Goal: Find specific page/section: Find specific page/section

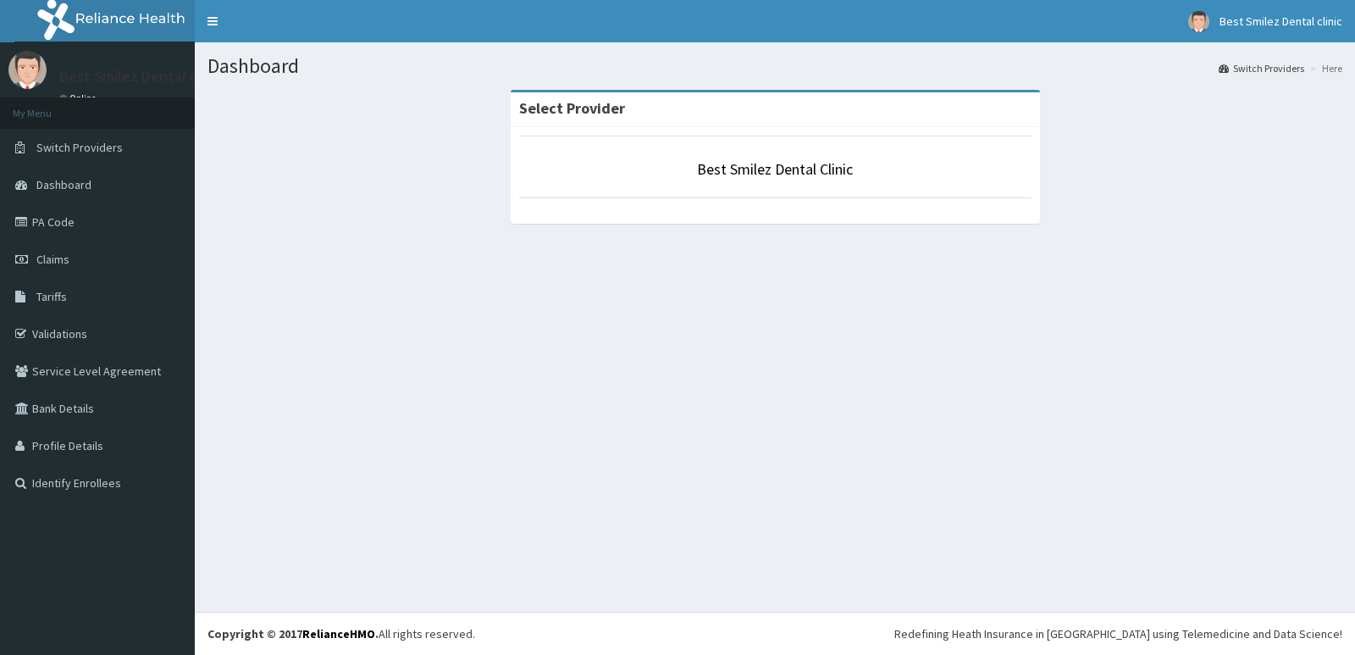
click at [349, 180] on div "Select Provider Best Smilez Dental Clinic" at bounding box center [774, 165] width 1135 height 151
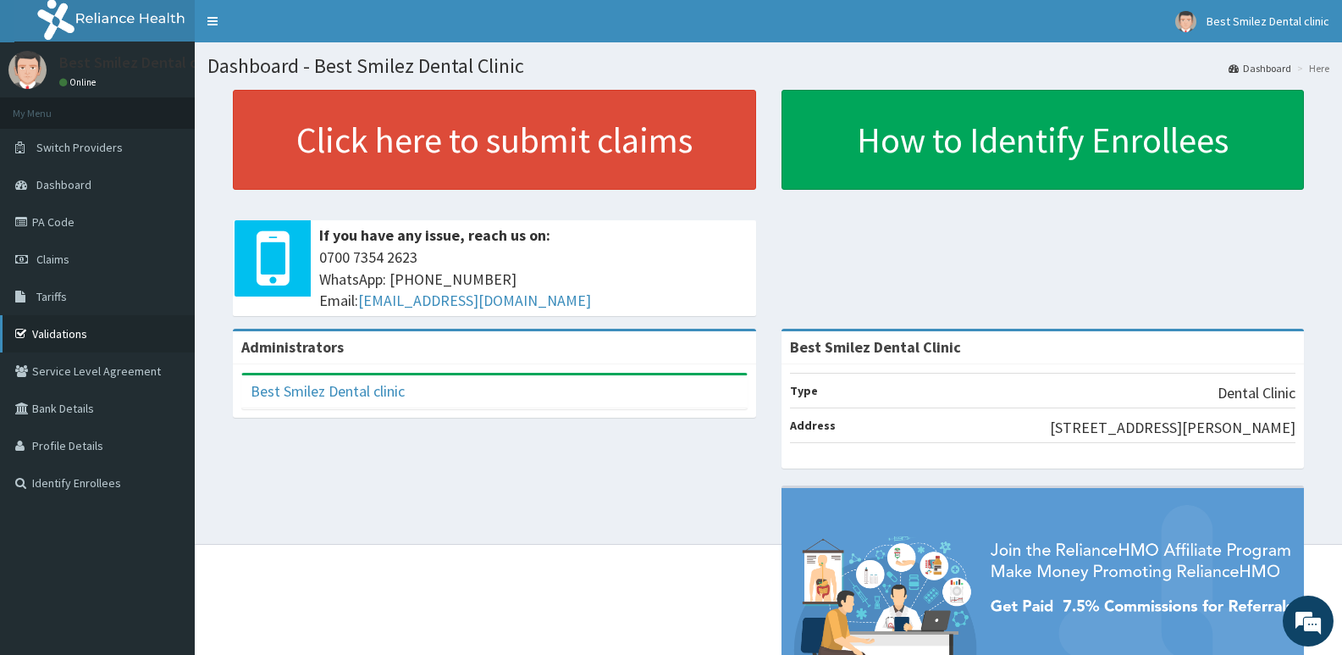
click at [69, 335] on link "Validations" at bounding box center [97, 333] width 195 height 37
click at [50, 222] on link "PA Code" at bounding box center [97, 221] width 195 height 37
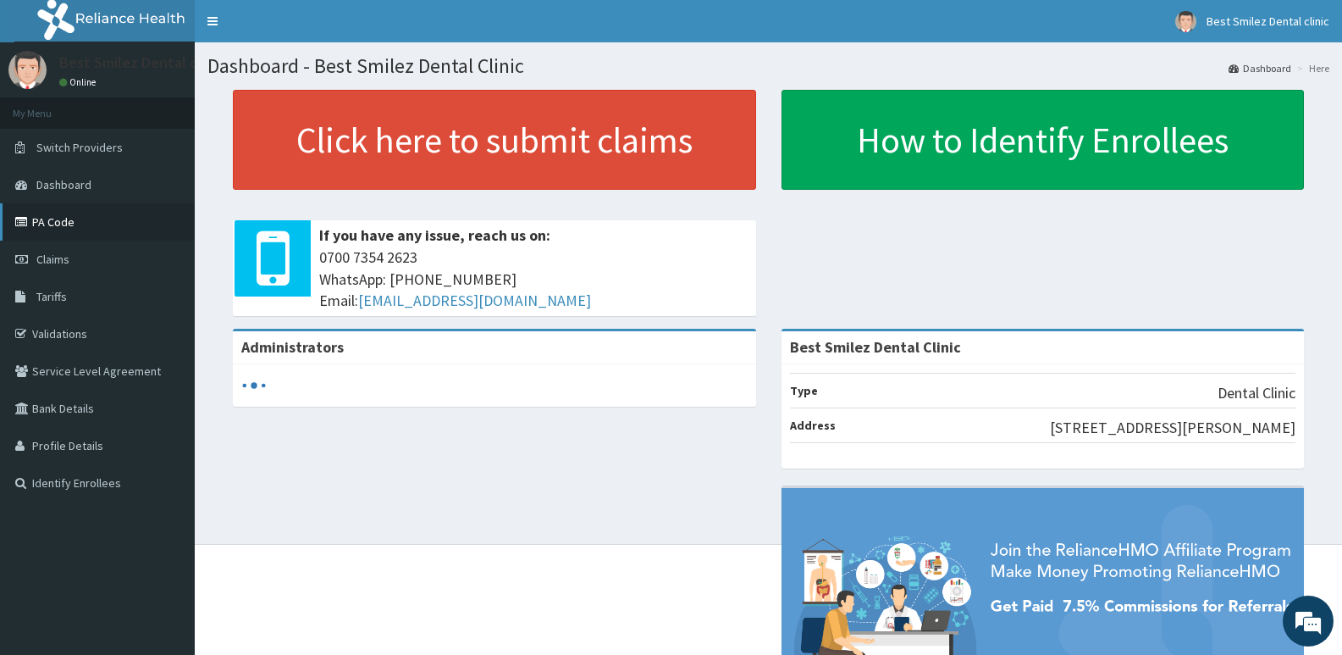
click at [53, 227] on link "PA Code" at bounding box center [97, 221] width 195 height 37
